Goal: Task Accomplishment & Management: Complete application form

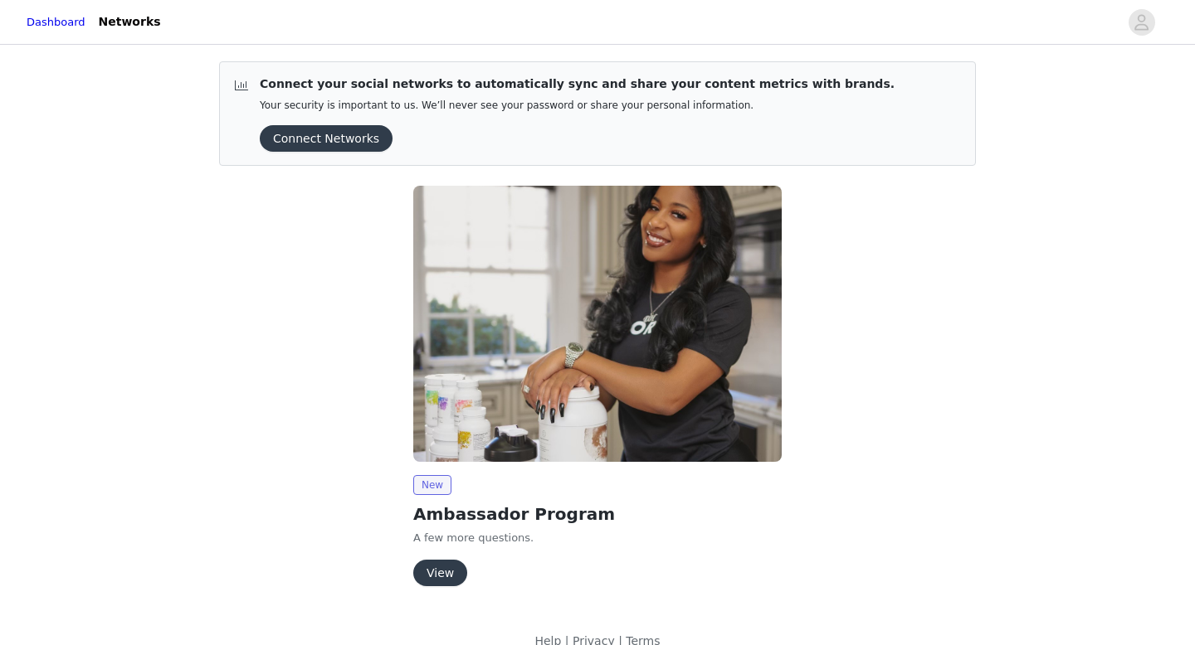
scroll to position [24, 0]
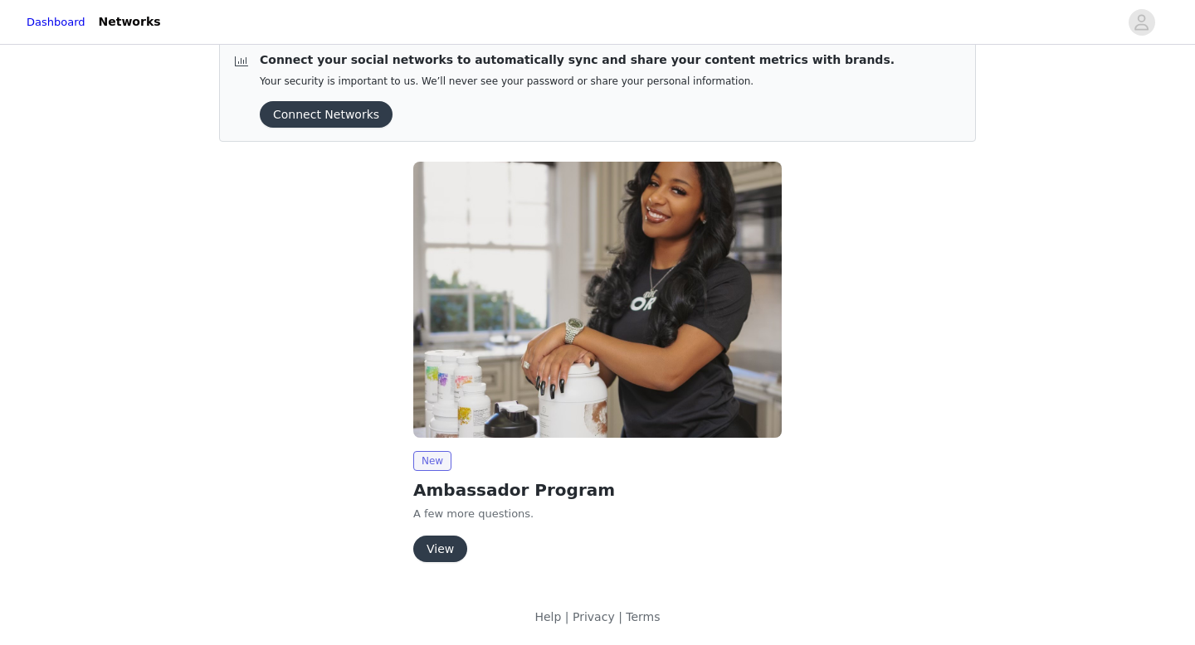
click at [441, 545] on button "View" at bounding box center [440, 549] width 54 height 27
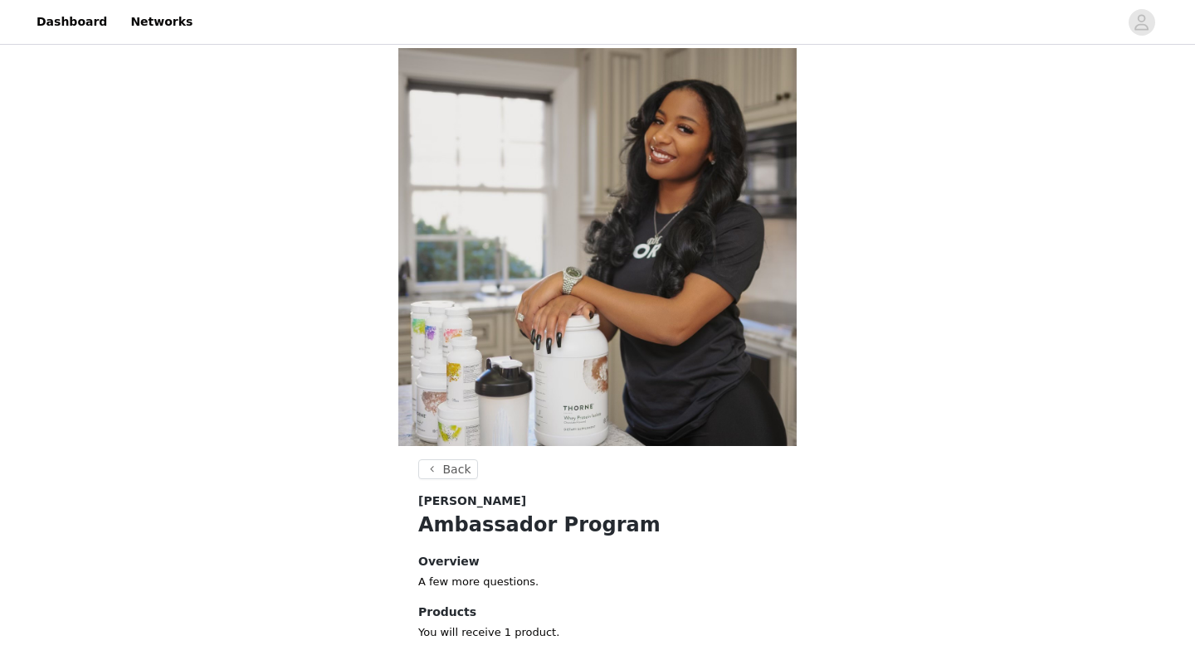
click at [453, 57] on img at bounding box center [597, 247] width 398 height 398
click at [454, 460] on button "Back" at bounding box center [448, 470] width 60 height 20
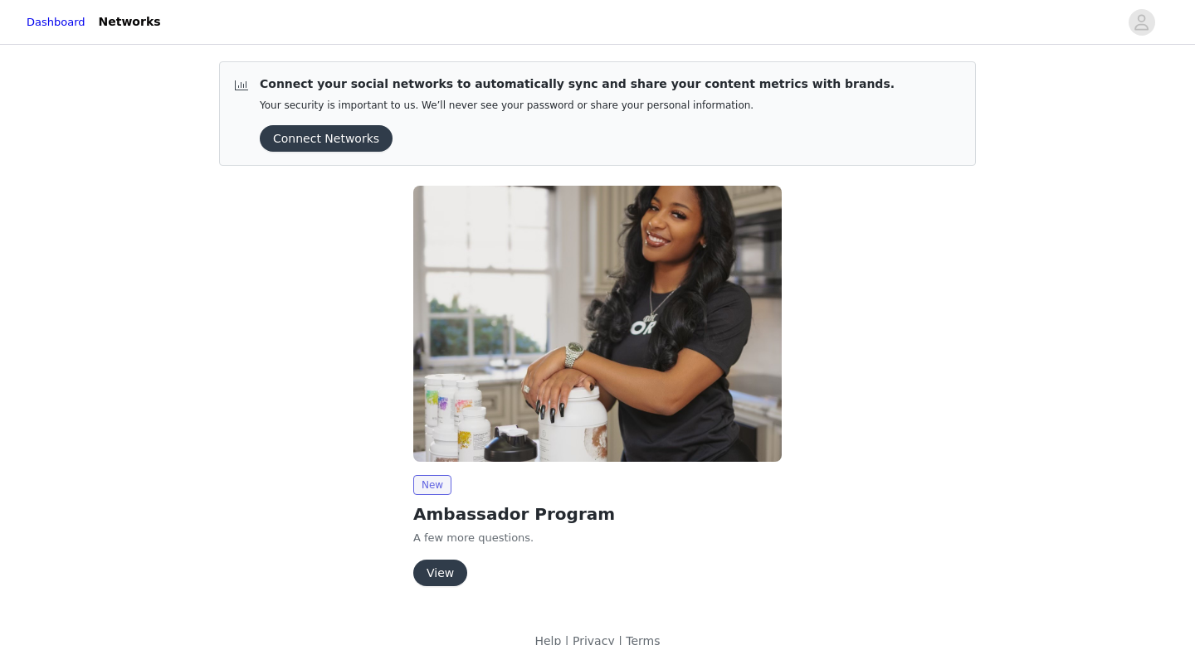
scroll to position [24, 0]
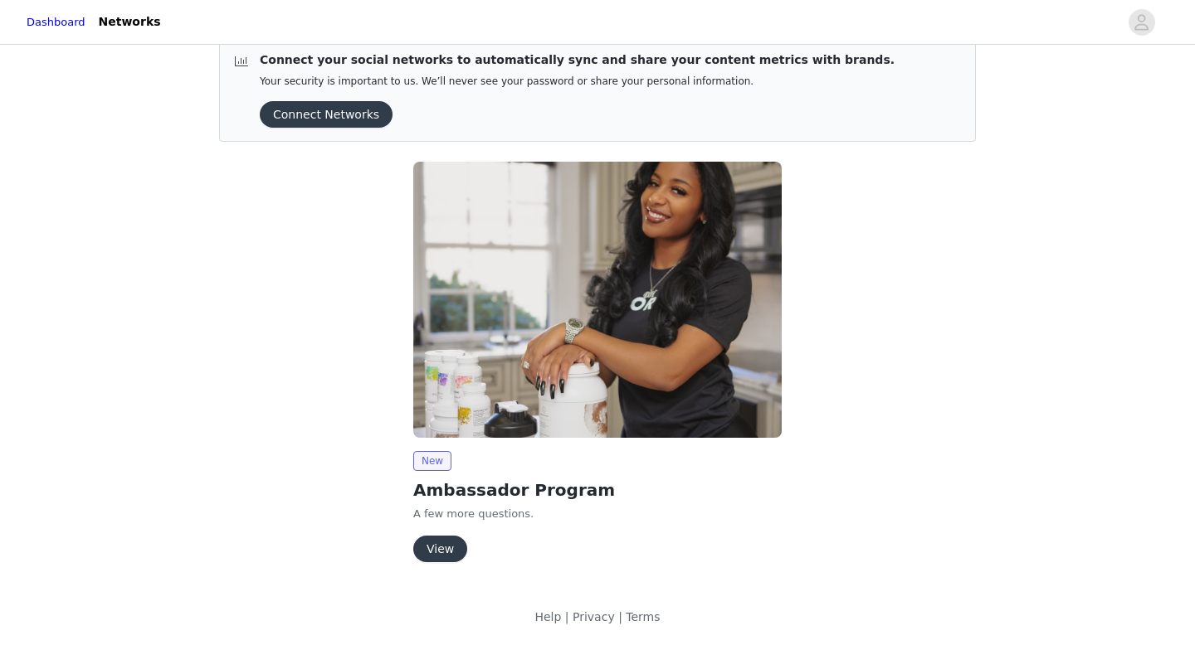
click at [451, 530] on div "New Ambassador Program A few more questions. View" at bounding box center [597, 506] width 368 height 111
click at [454, 548] on button "View" at bounding box center [440, 549] width 54 height 27
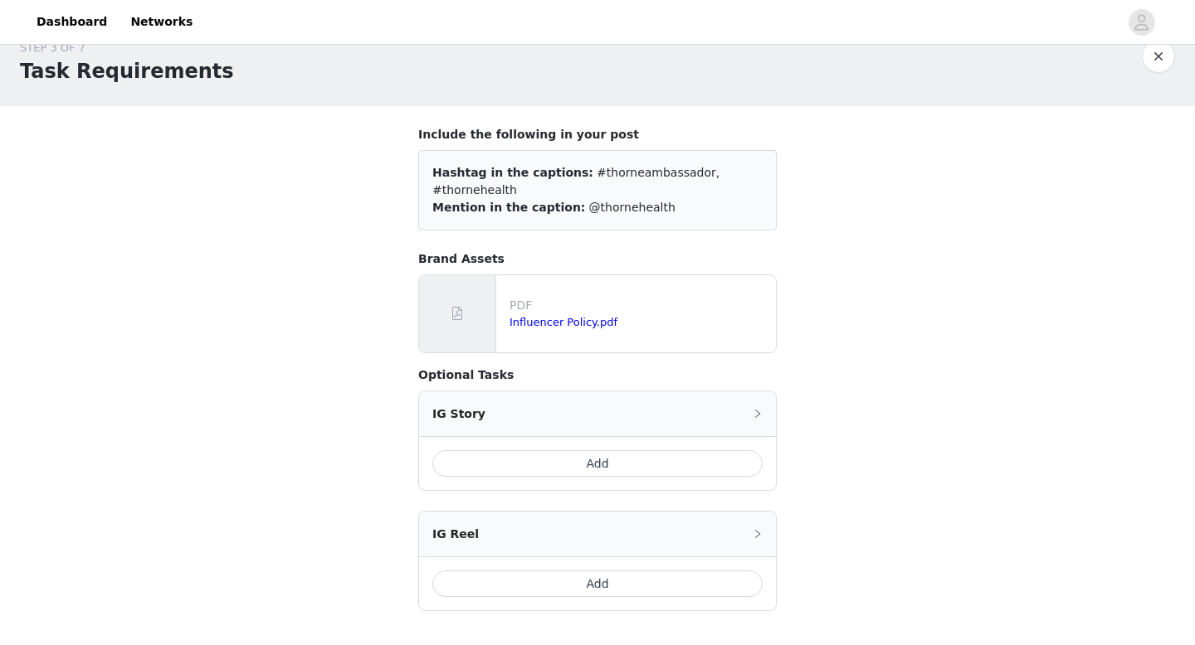
scroll to position [29, 0]
drag, startPoint x: 572, startPoint y: 174, endPoint x: 685, endPoint y: 173, distance: 112.8
click at [685, 173] on span "#thorneambassador, #thornehealth" at bounding box center [575, 180] width 287 height 31
